Goal: Information Seeking & Learning: Check status

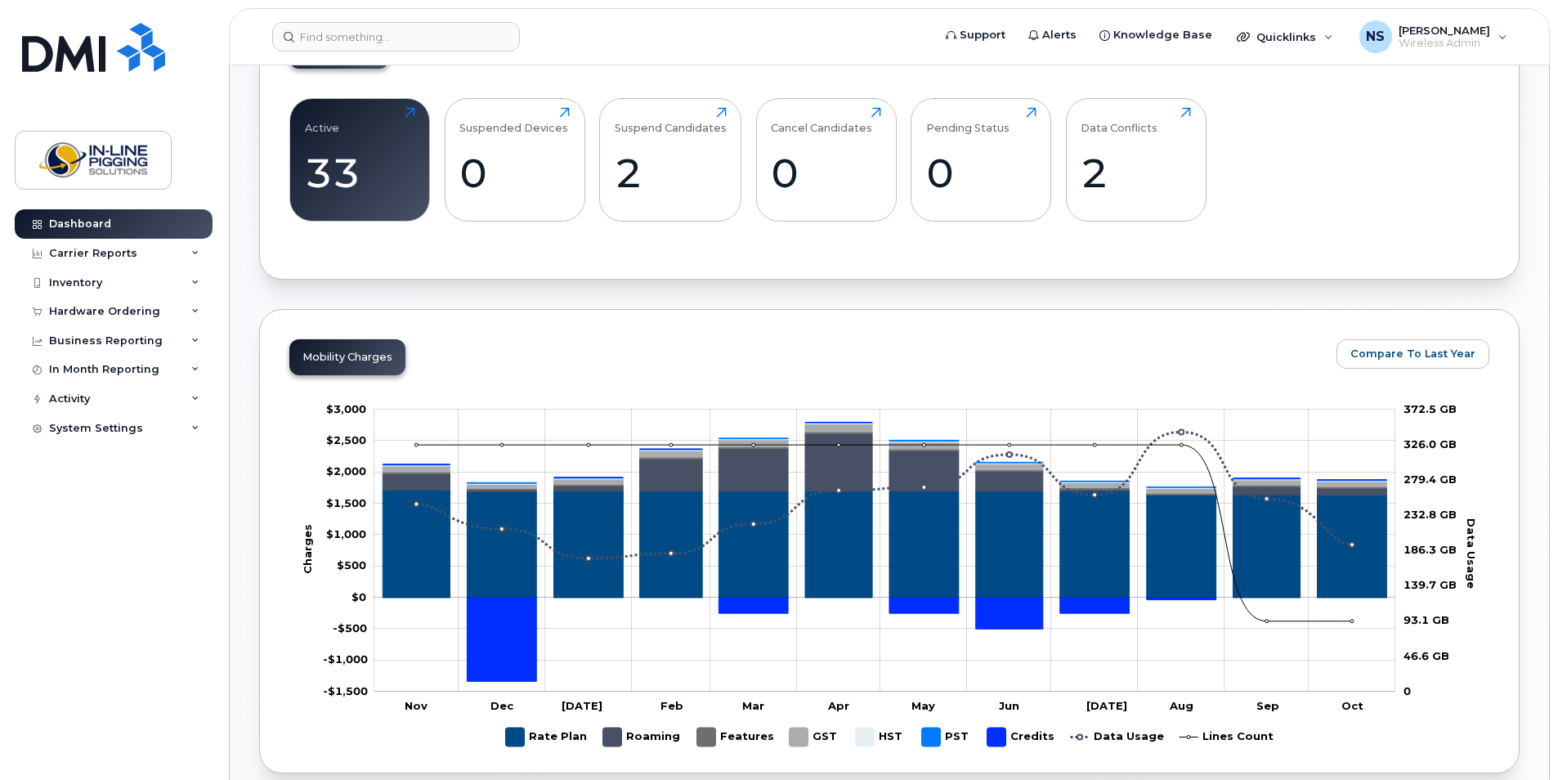
scroll to position [654, 0]
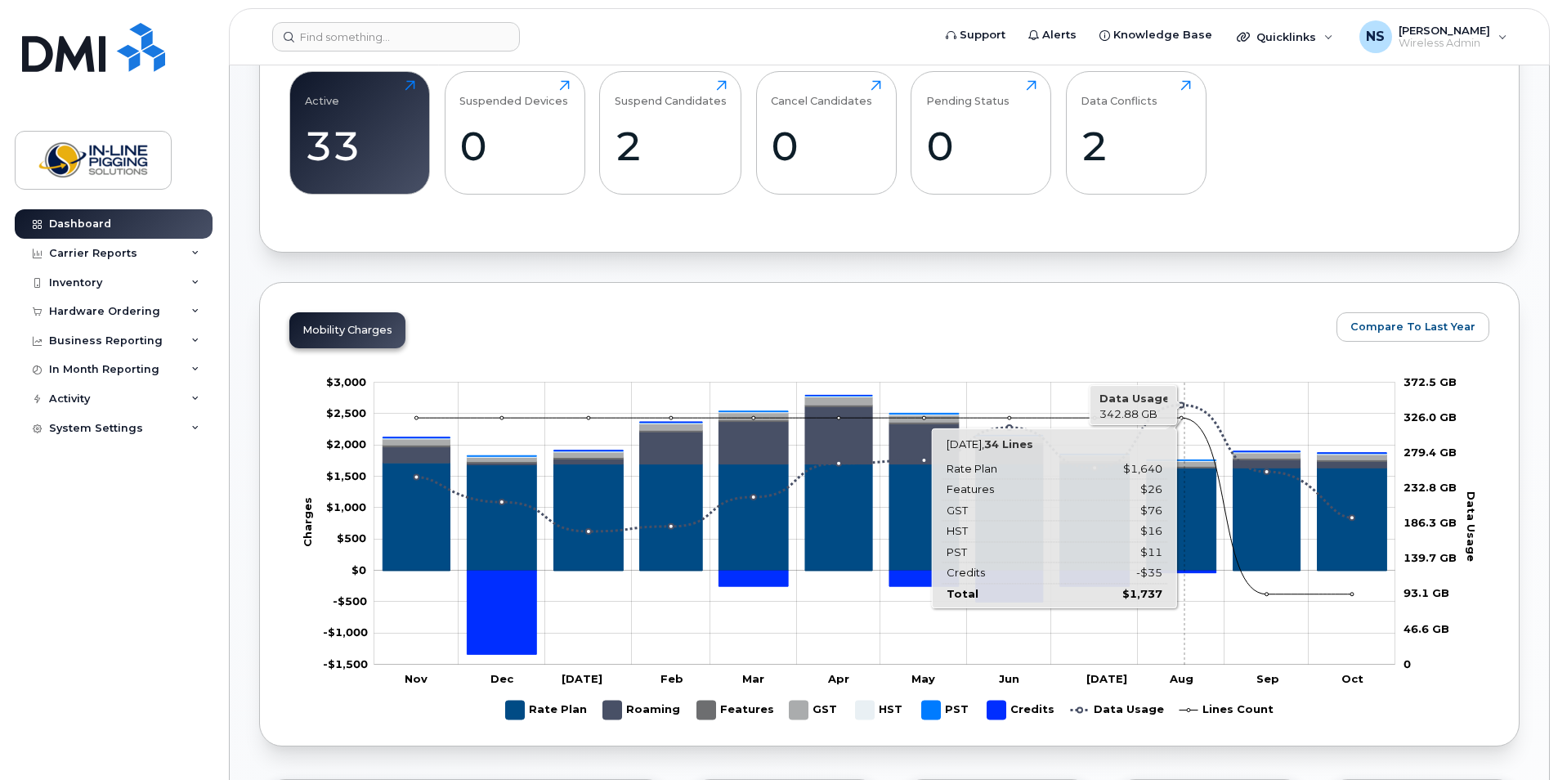
click at [1182, 410] on rect "Chart" at bounding box center [884, 524] width 1021 height 282
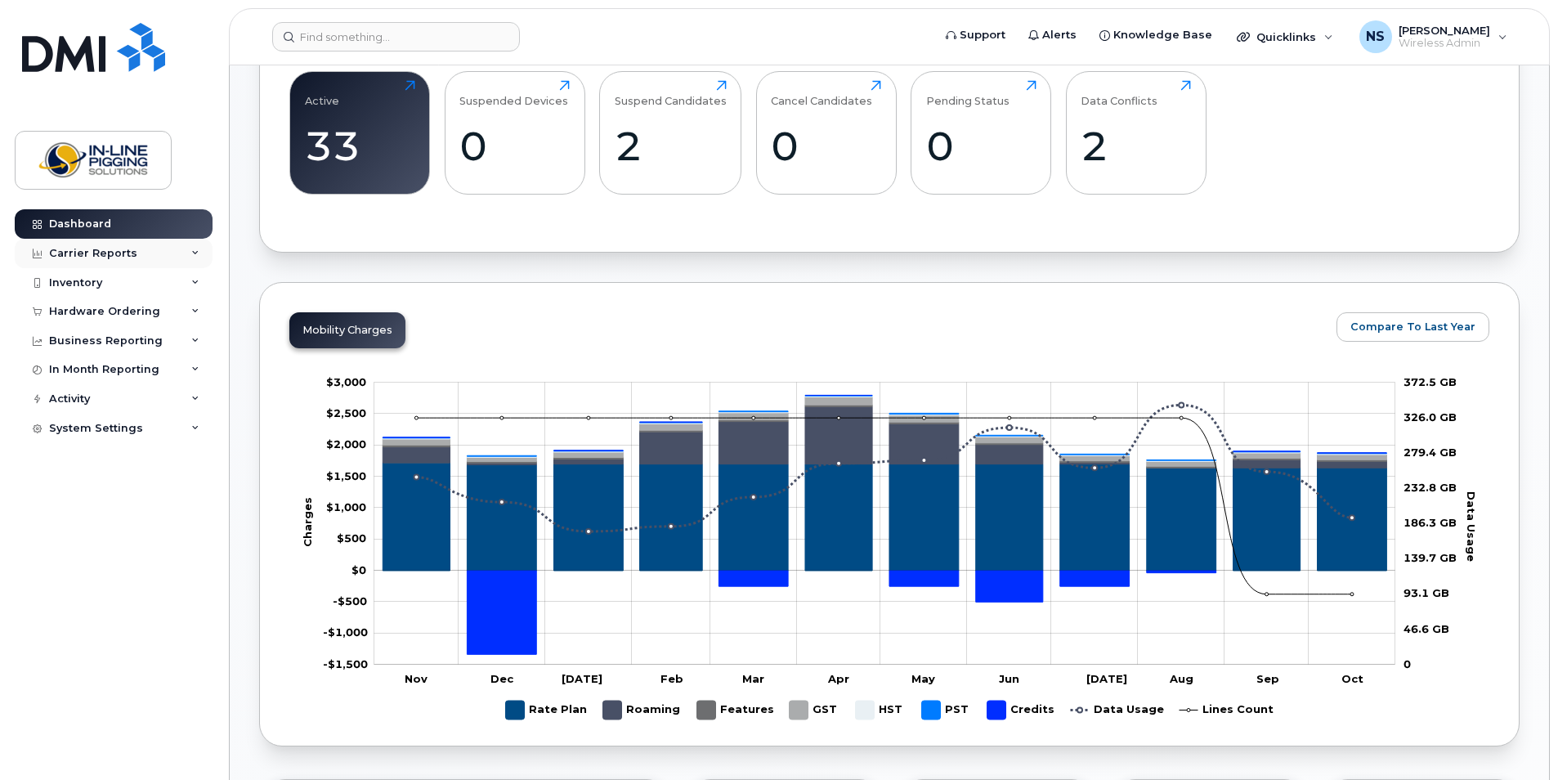
click at [76, 256] on div "Carrier Reports" at bounding box center [93, 253] width 88 height 13
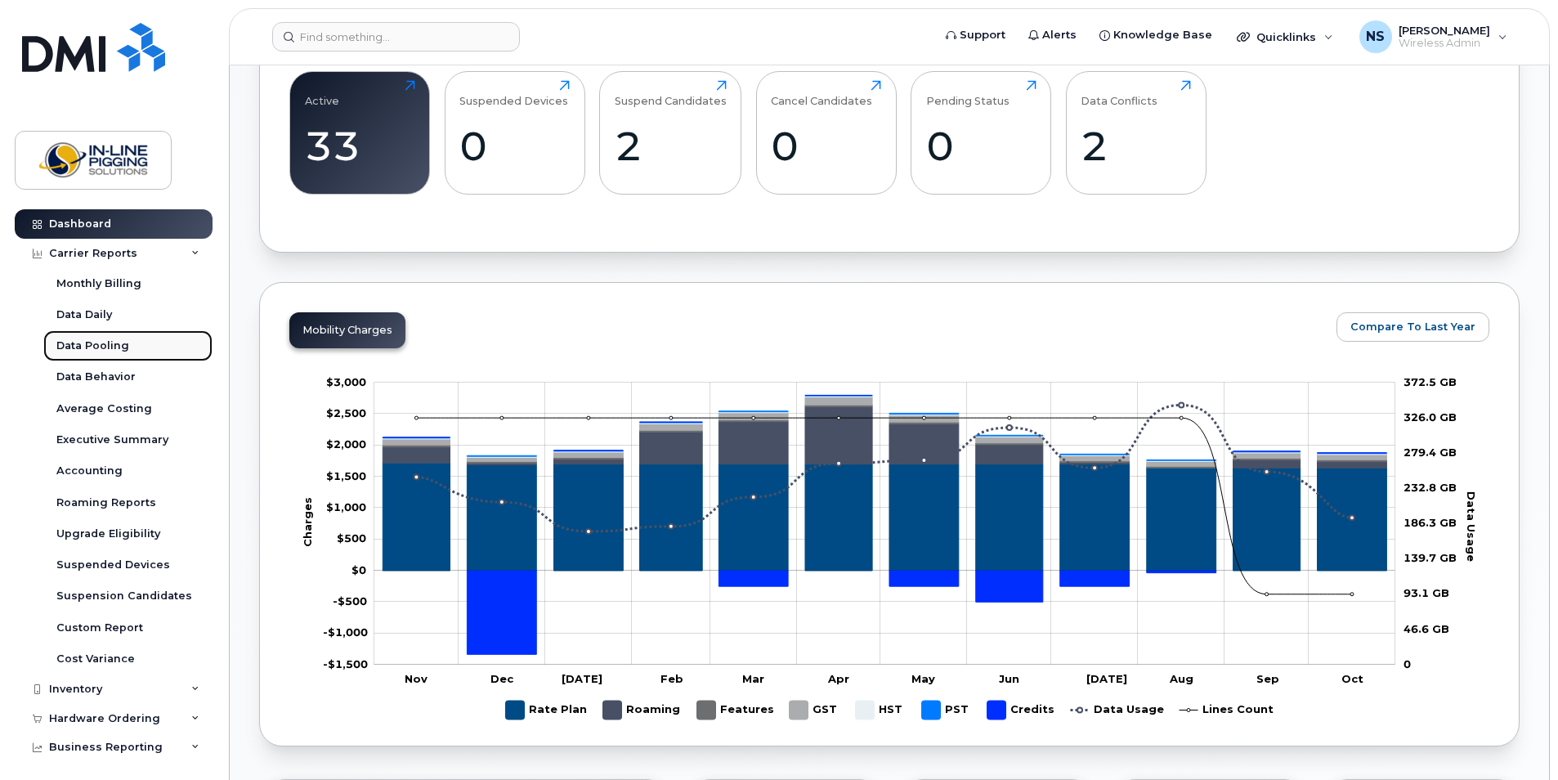
click at [97, 349] on div "Data Pooling" at bounding box center [92, 345] width 73 height 15
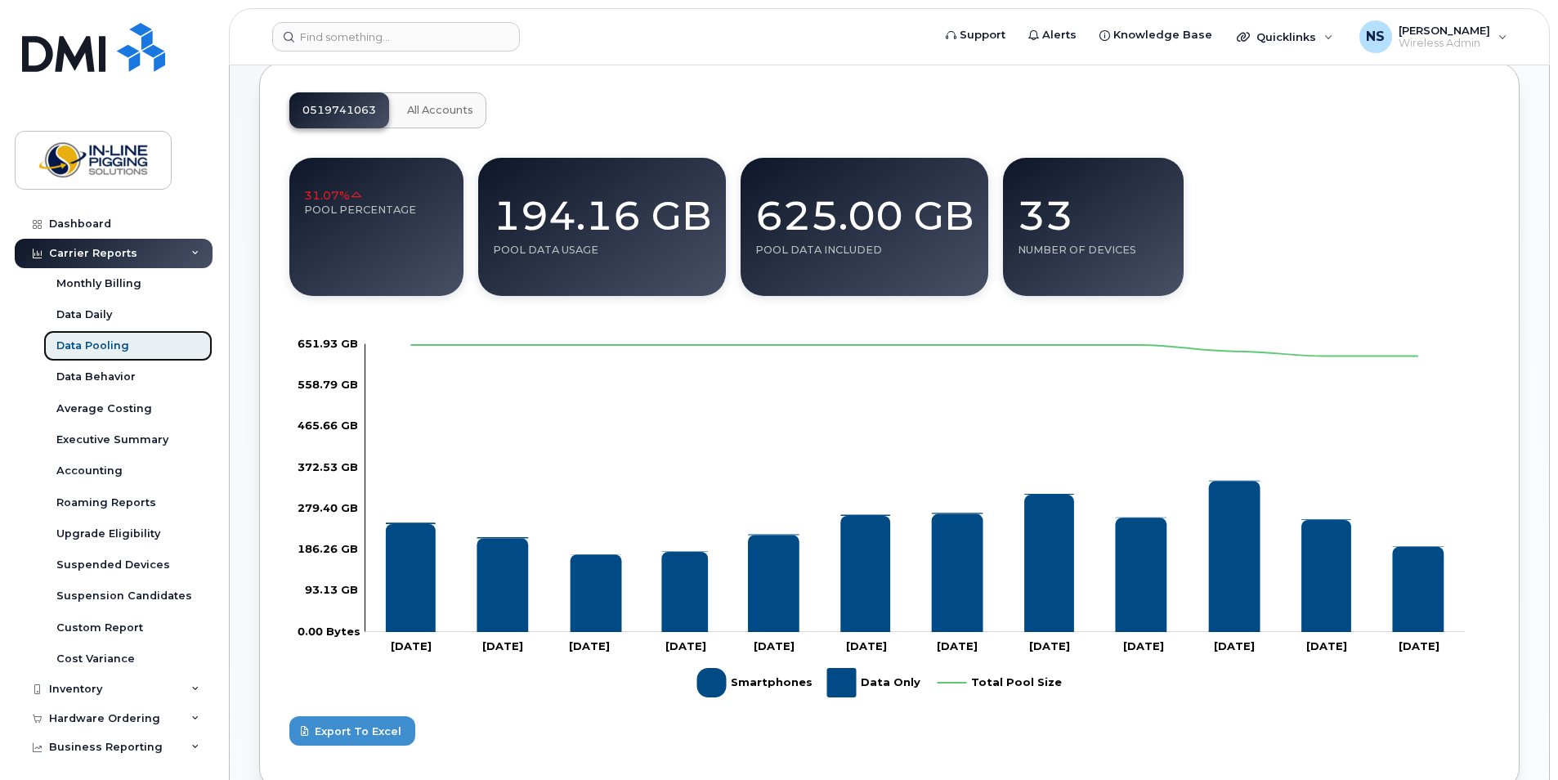
scroll to position [327, 0]
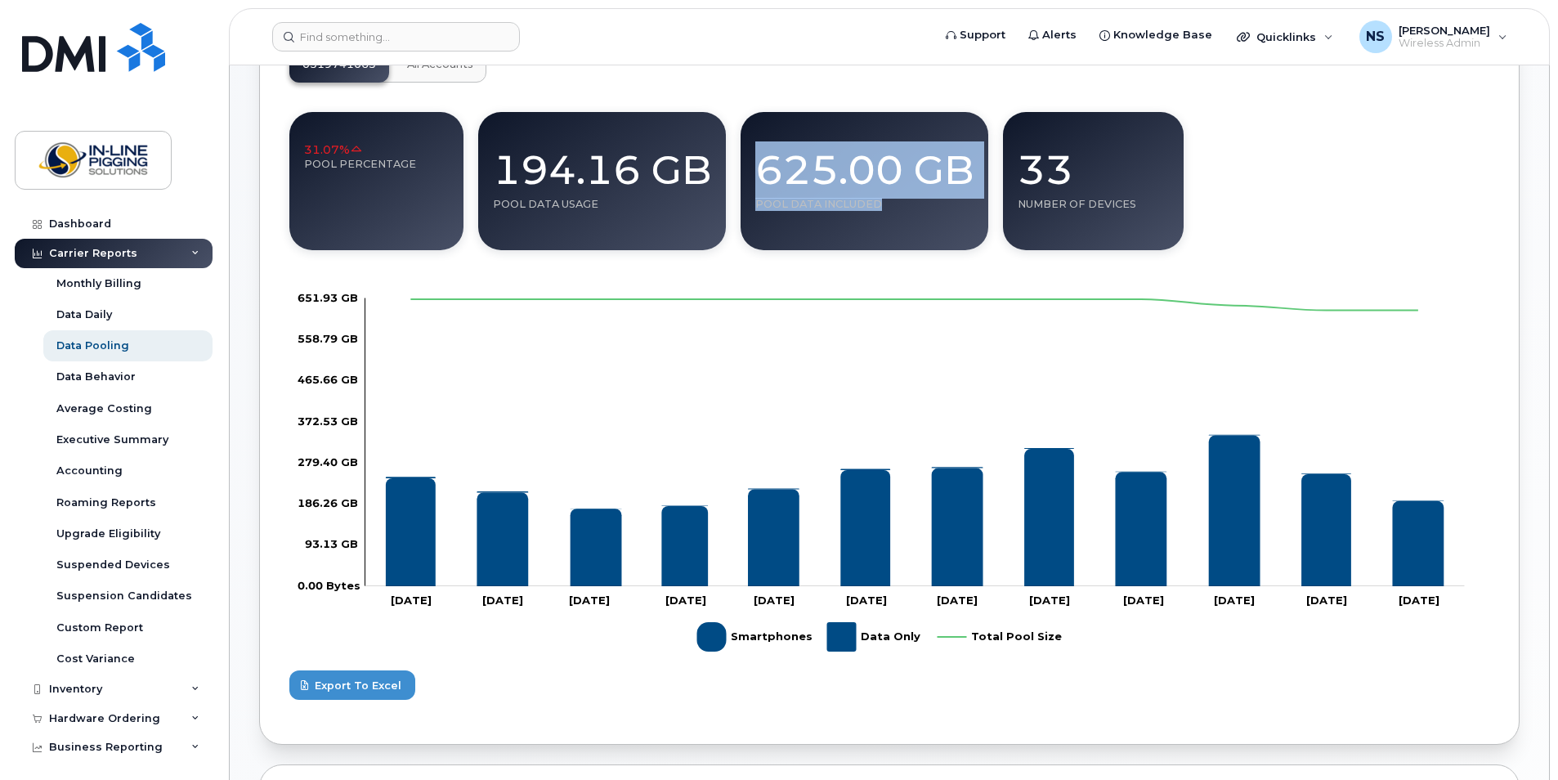
drag, startPoint x: 884, startPoint y: 178, endPoint x: 912, endPoint y: 203, distance: 37.1
click at [912, 203] on div "625.00 GB Pool data included" at bounding box center [865, 181] width 248 height 138
drag, startPoint x: 912, startPoint y: 203, endPoint x: 824, endPoint y: 194, distance: 88.7
click at [824, 194] on div "625.00 GB" at bounding box center [864, 162] width 218 height 71
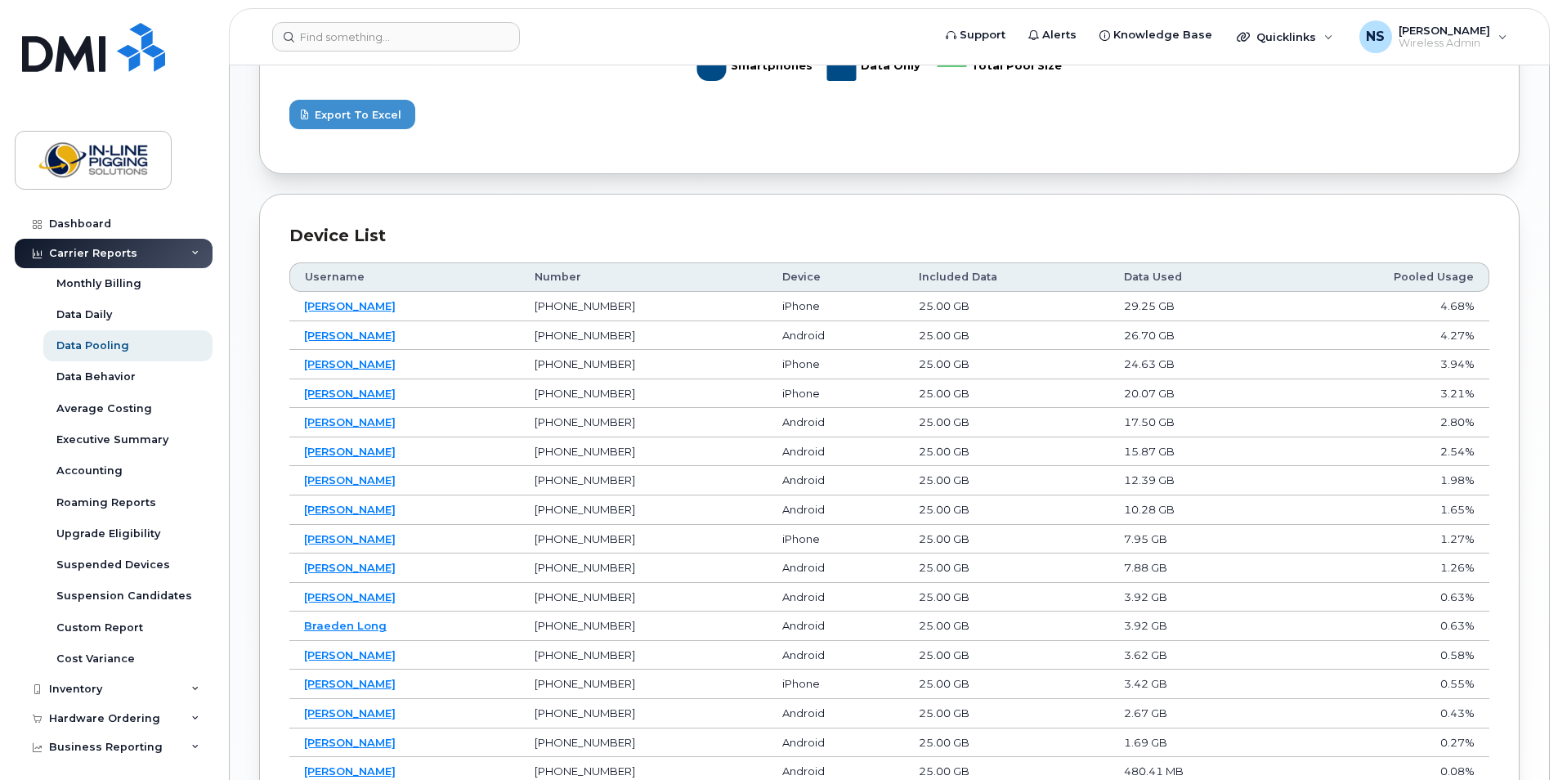
scroll to position [899, 0]
drag, startPoint x: 1184, startPoint y: 311, endPoint x: 1238, endPoint y: 312, distance: 53.1
click at [1238, 312] on td "29.25 GB" at bounding box center [1194, 304] width 170 height 29
drag, startPoint x: 1238, startPoint y: 312, endPoint x: 1119, endPoint y: 343, distance: 122.5
click at [1119, 343] on td "26.70 GB" at bounding box center [1194, 334] width 170 height 29
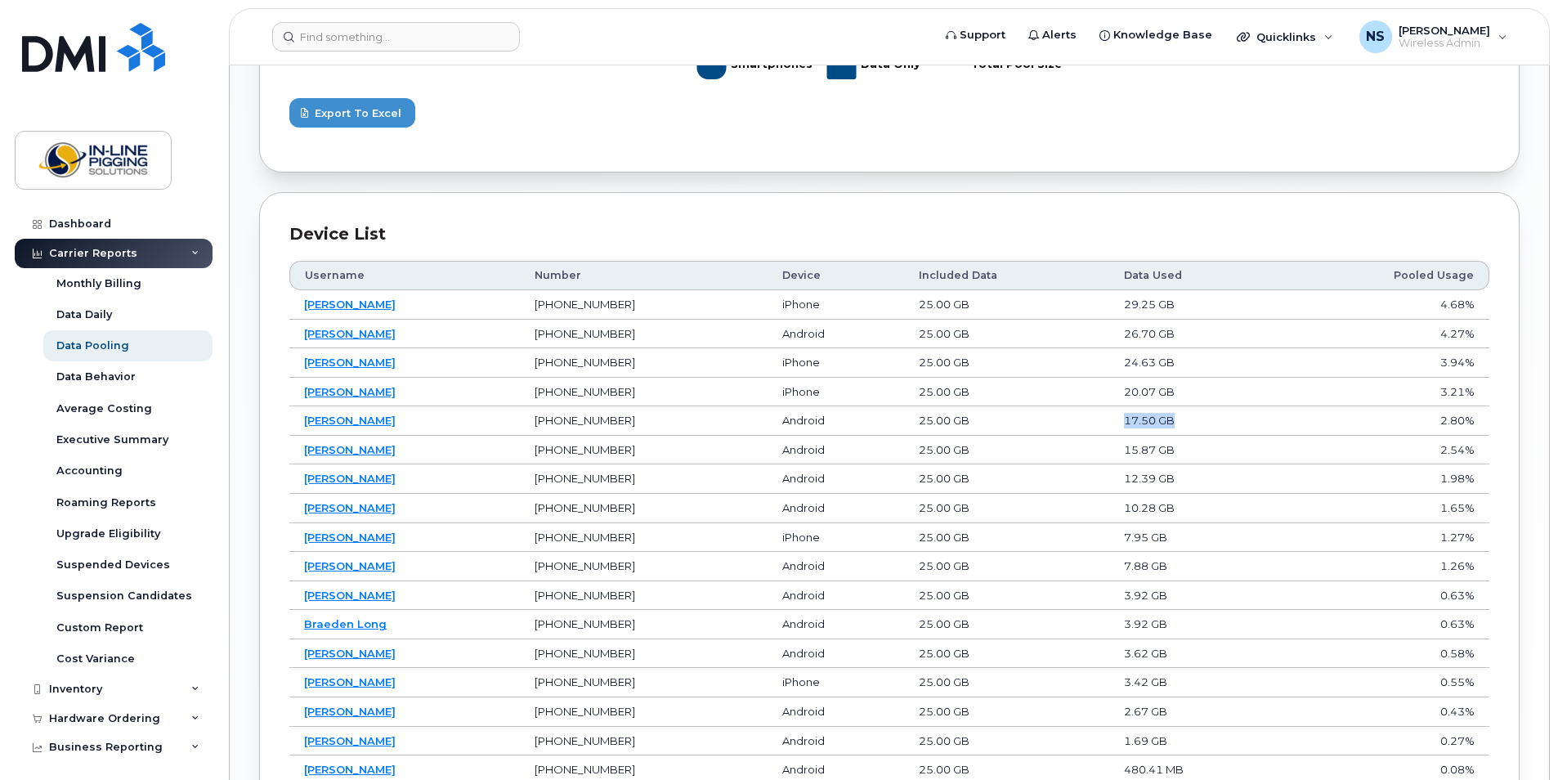
drag, startPoint x: 1112, startPoint y: 422, endPoint x: 1175, endPoint y: 421, distance: 63.8
click at [1175, 421] on td "17.50 GB" at bounding box center [1194, 420] width 170 height 29
drag, startPoint x: 1175, startPoint y: 421, endPoint x: 1158, endPoint y: 421, distance: 17.2
click at [1158, 421] on td "17.50 GB" at bounding box center [1194, 420] width 170 height 29
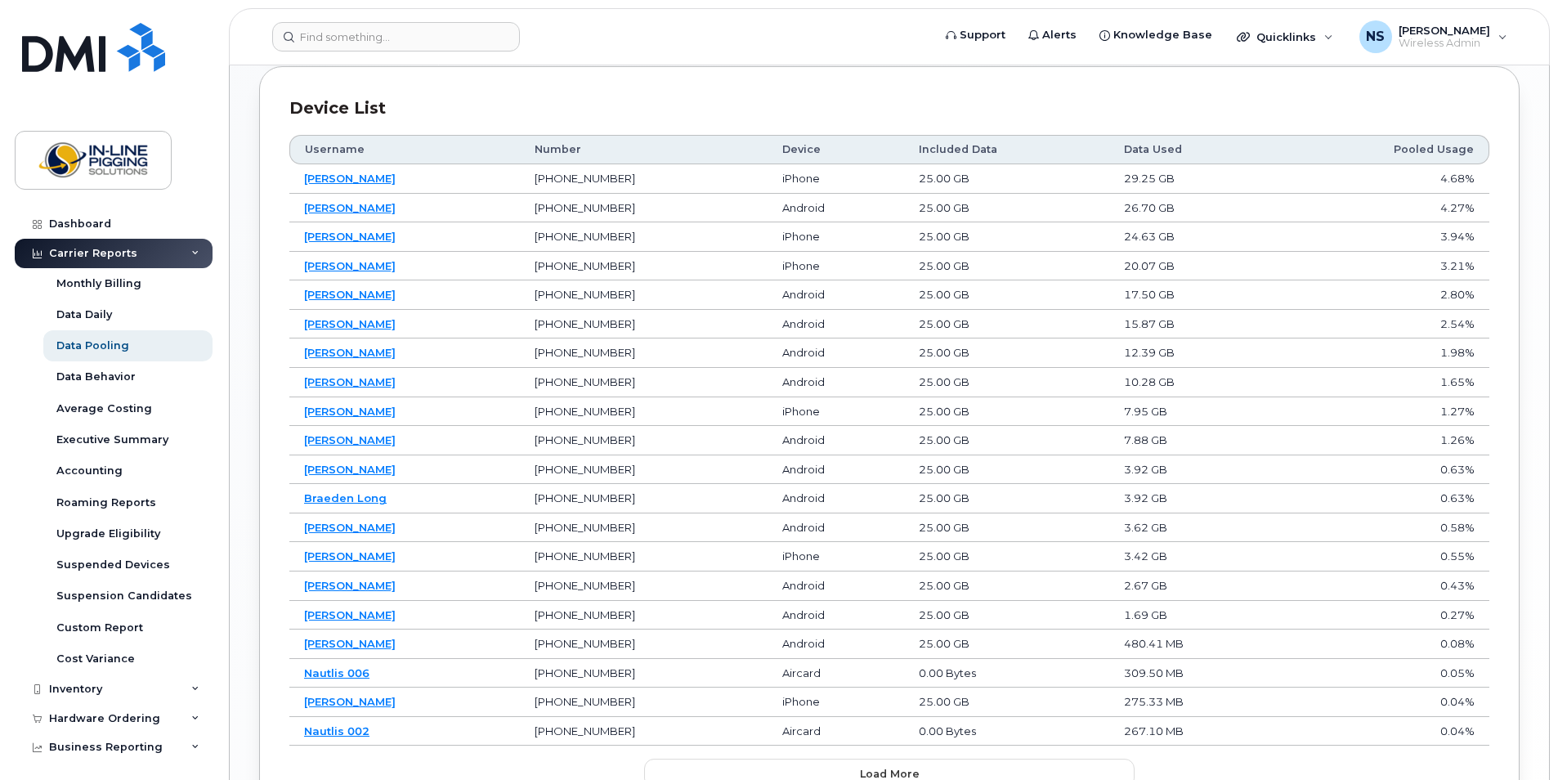
scroll to position [1063, 0]
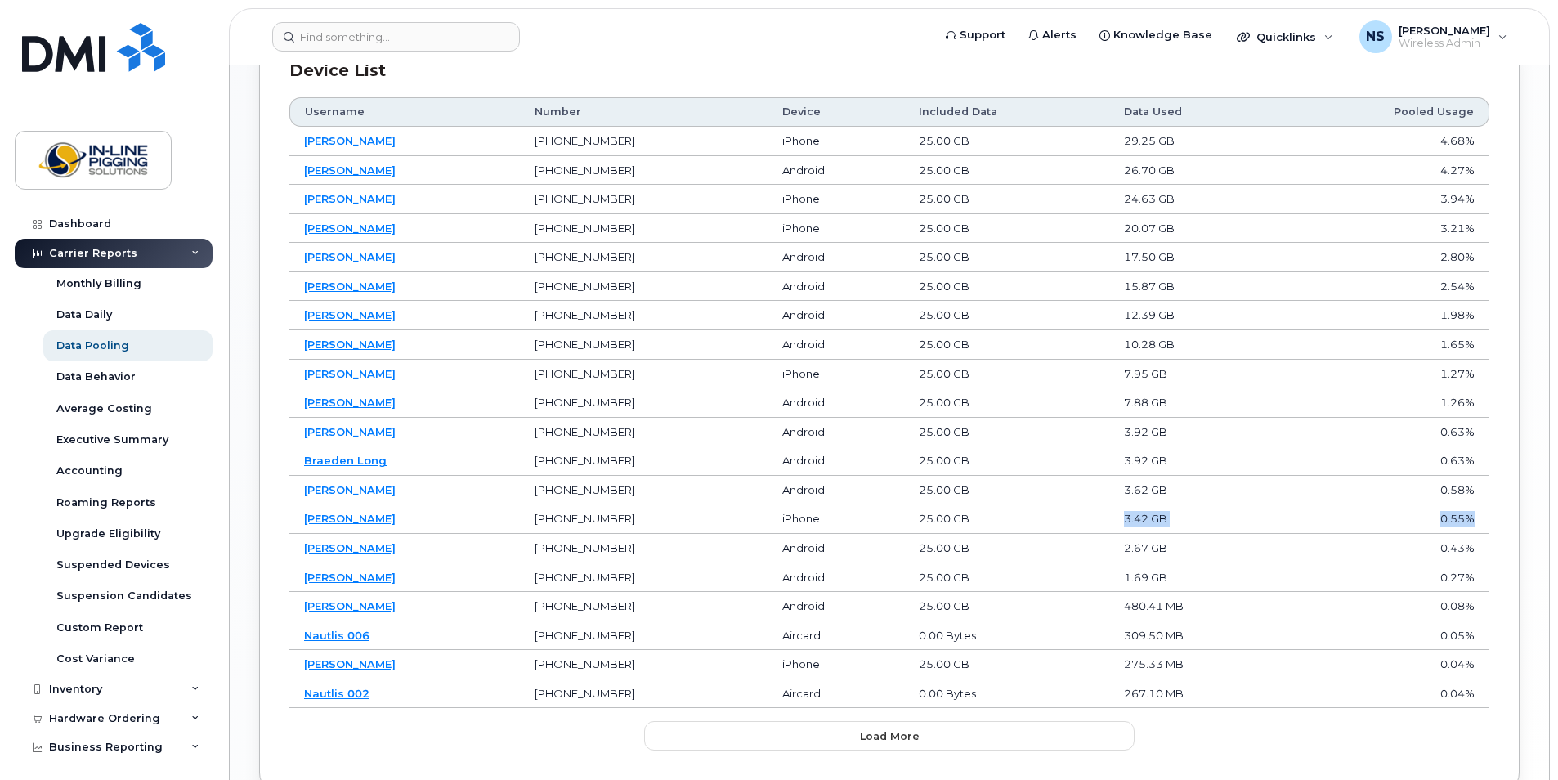
drag, startPoint x: 1485, startPoint y: 518, endPoint x: 1097, endPoint y: 514, distance: 388.3
click at [1097, 514] on tr "Nic Smith 403-852-0409 iPhone 25.00 GB 3.42 GB 0.55%" at bounding box center [889, 518] width 1200 height 29
drag, startPoint x: 1097, startPoint y: 514, endPoint x: 1033, endPoint y: 522, distance: 64.2
click at [1033, 522] on td "25.00 GB" at bounding box center [1006, 518] width 205 height 29
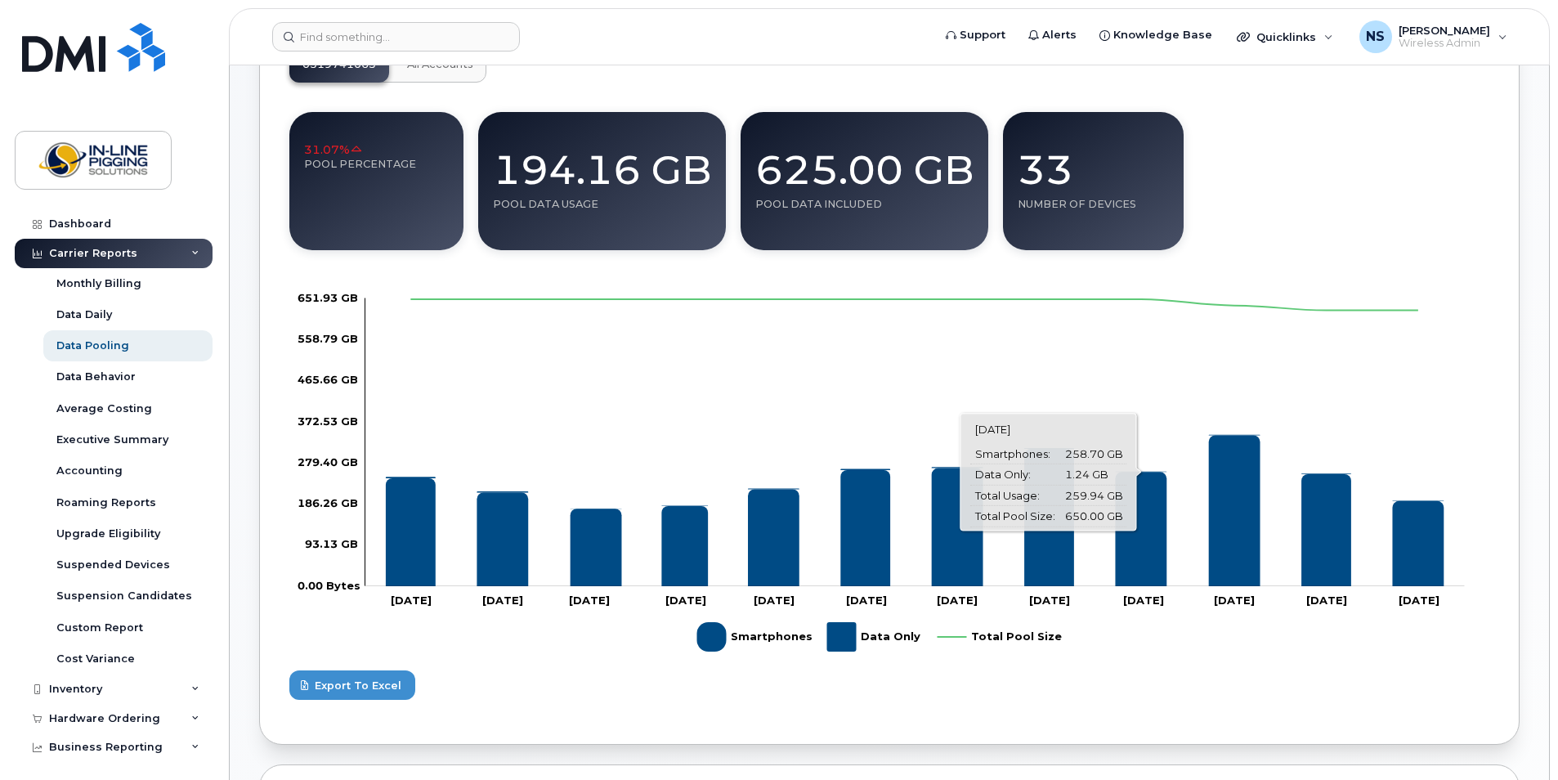
scroll to position [0, 0]
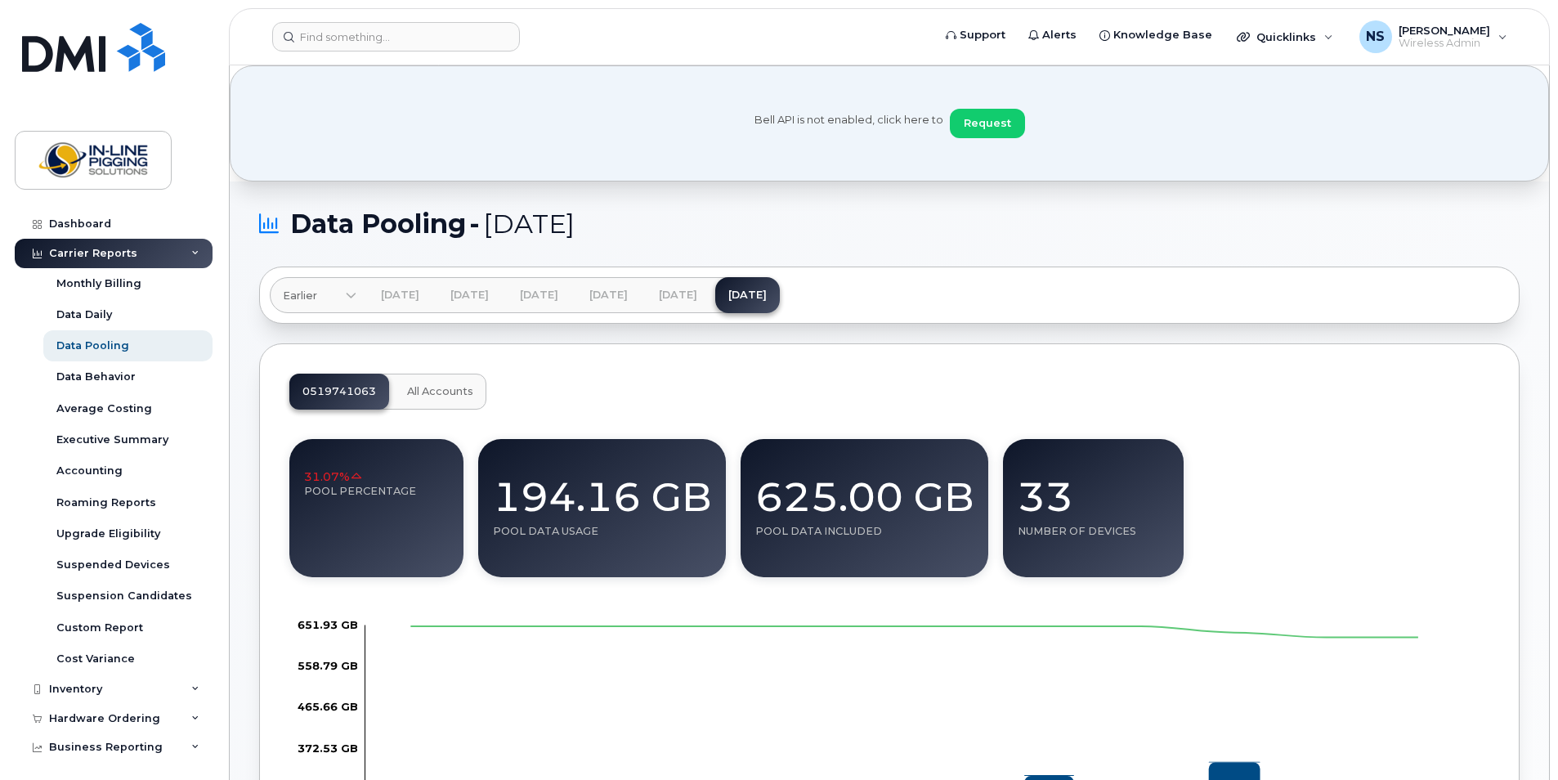
click at [927, 224] on h1 "Data Pooling - October 2025" at bounding box center [885, 224] width 1252 height 26
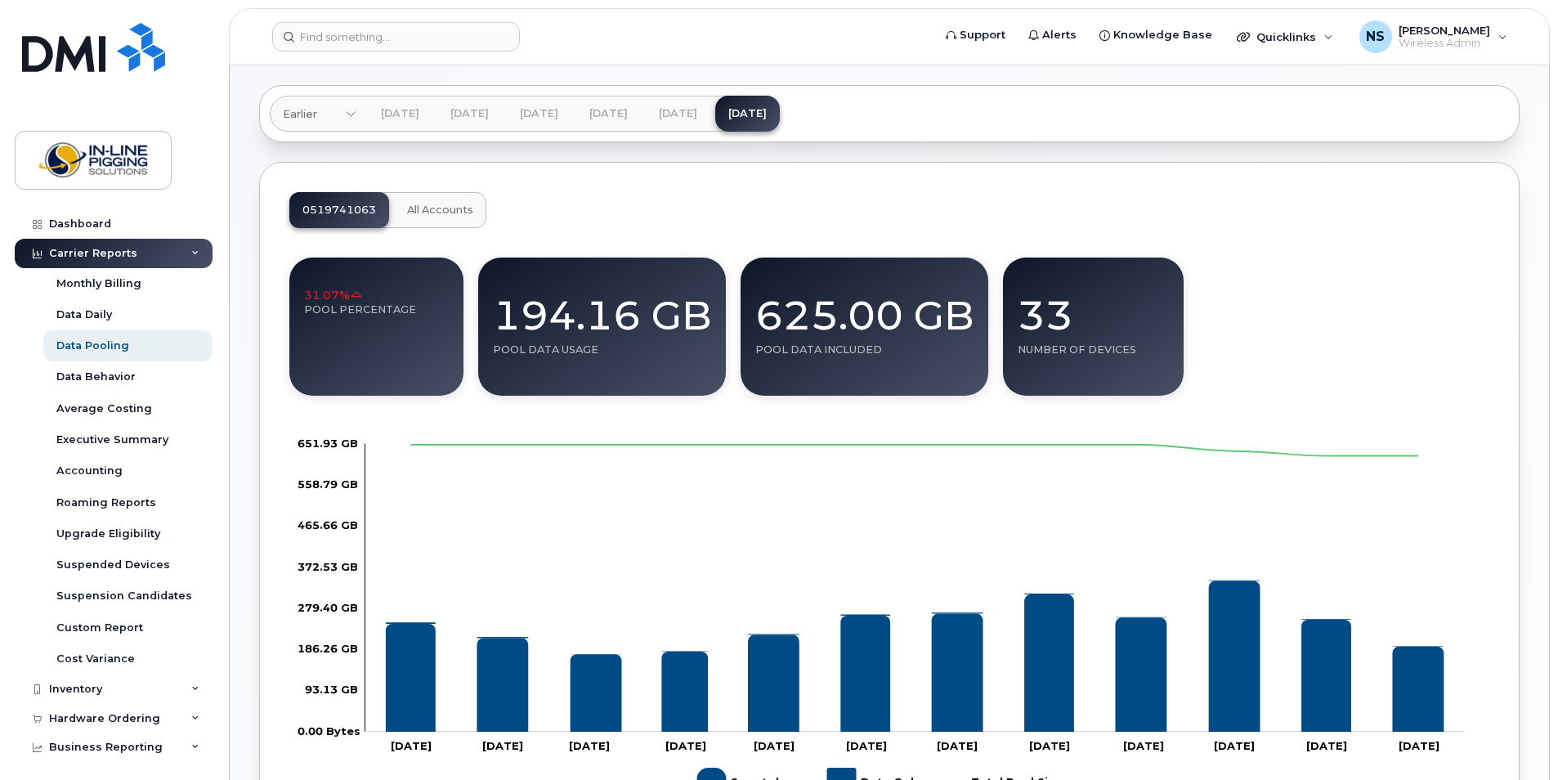
scroll to position [245, 0]
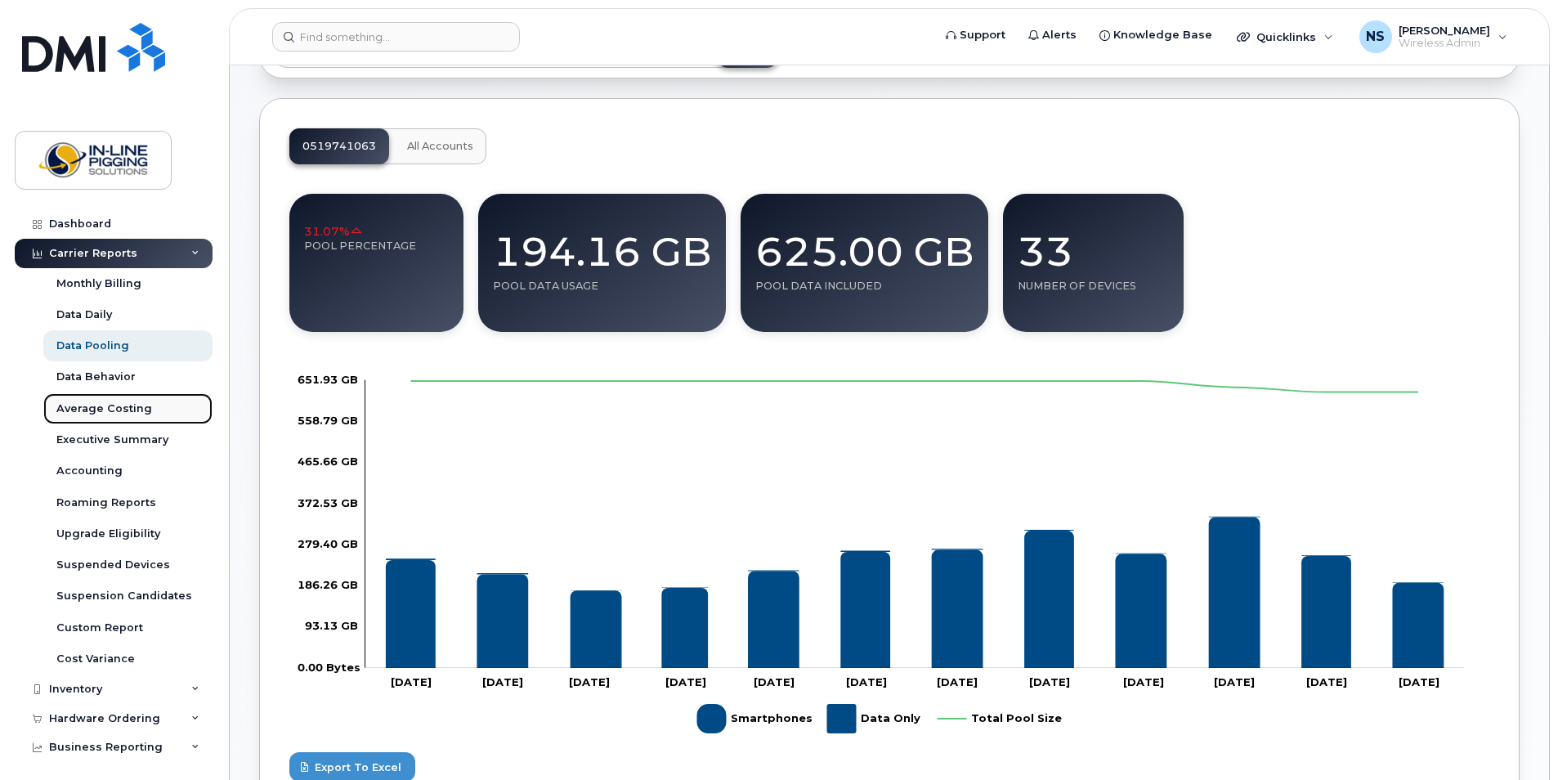
click at [111, 402] on div "Average Costing" at bounding box center [104, 408] width 96 height 15
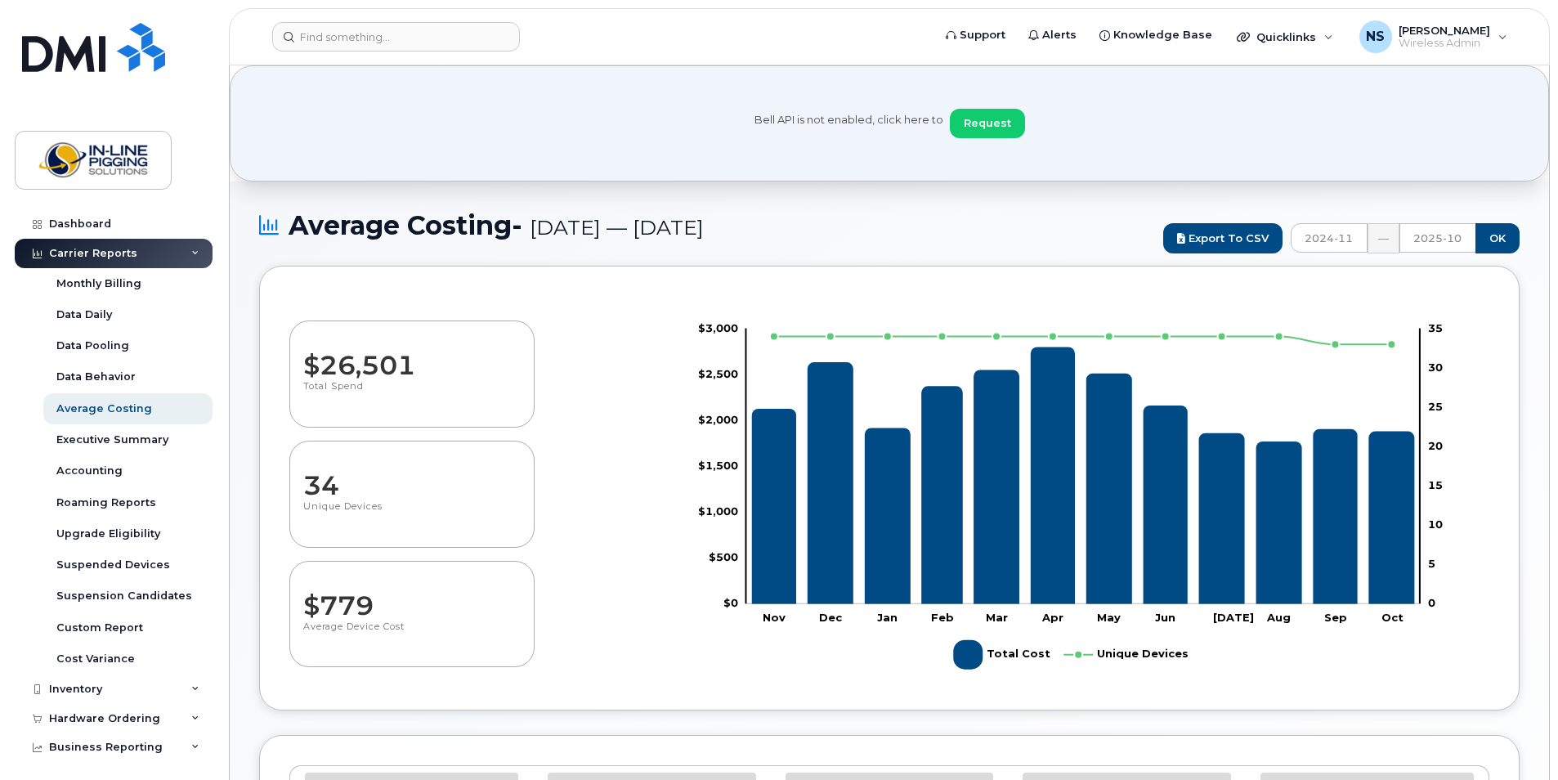
select select "100"
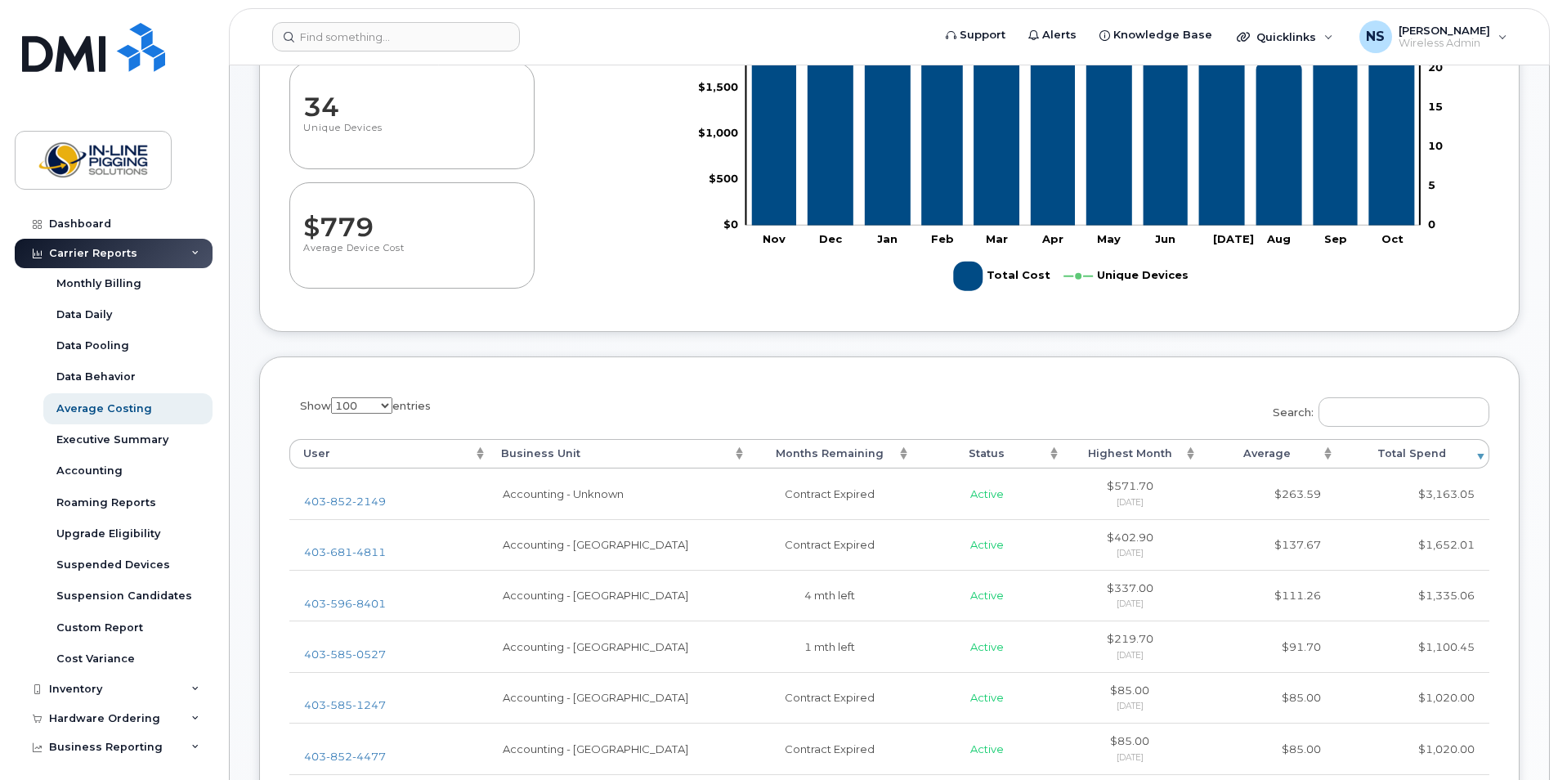
scroll to position [409, 0]
